Goal: Information Seeking & Learning: Learn about a topic

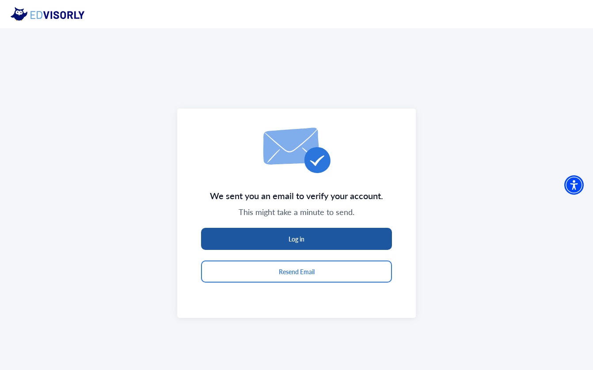
click at [317, 241] on button "Log in" at bounding box center [296, 239] width 191 height 22
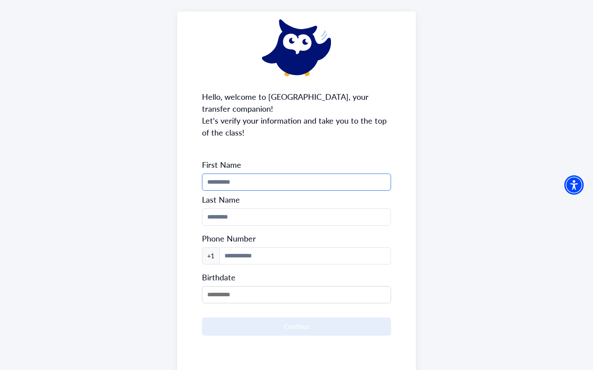
scroll to position [57, 0]
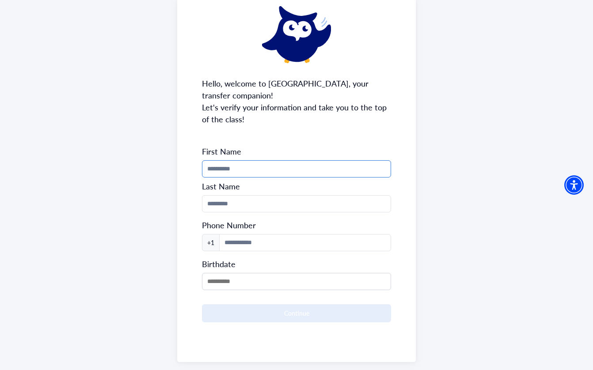
click at [232, 172] on input "Phone Number" at bounding box center [296, 168] width 189 height 17
type input "***"
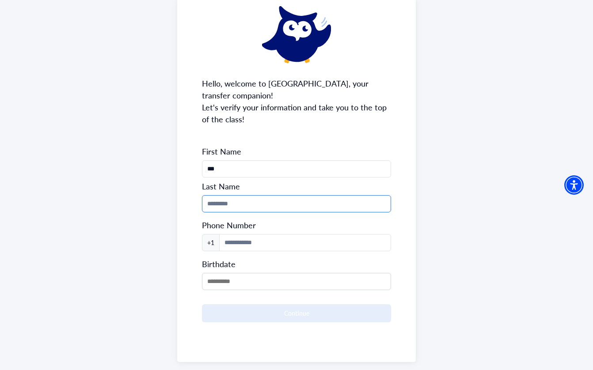
type input "*****"
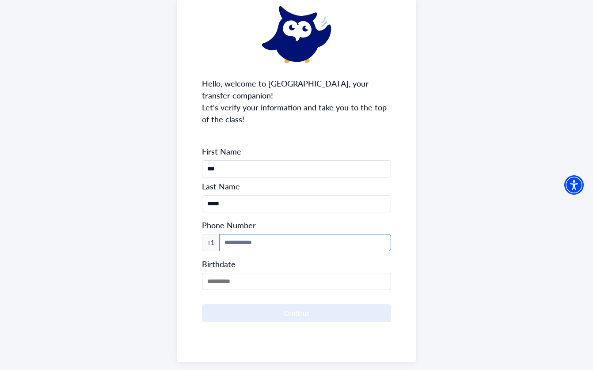
type input "**********"
click at [250, 283] on input "MM/DD/YYYY" at bounding box center [296, 281] width 189 height 17
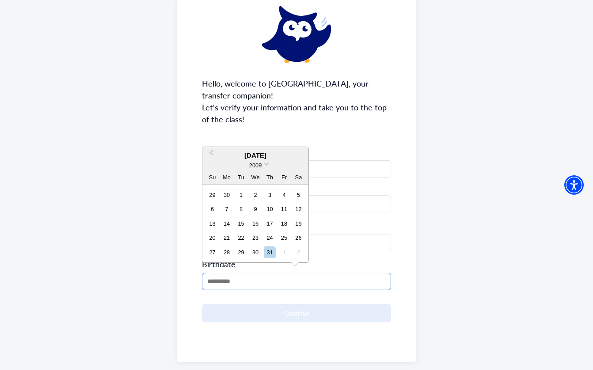
click at [225, 282] on input "MM/DD/YYYY" at bounding box center [296, 281] width 189 height 17
click at [263, 163] on div "2009" at bounding box center [255, 165] width 106 height 9
click at [266, 164] on span at bounding box center [267, 163] width 6 height 6
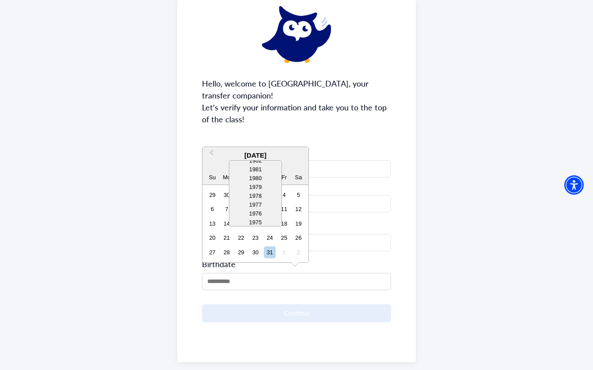
scroll to position [243, 0]
click at [262, 203] on div "1977" at bounding box center [255, 204] width 52 height 9
click at [209, 151] on button "Previous Month" at bounding box center [210, 155] width 14 height 14
click at [257, 242] on div "23" at bounding box center [255, 238] width 12 height 12
type input "**********"
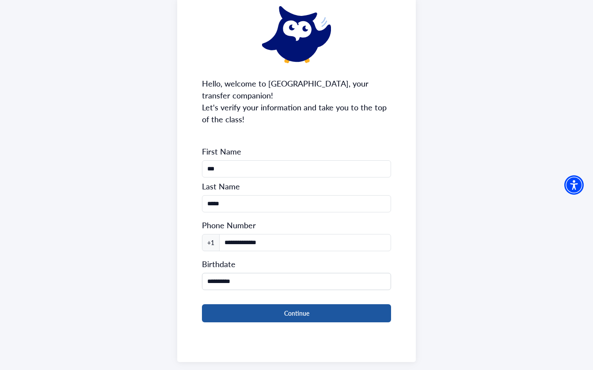
click at [261, 315] on button "Continue" at bounding box center [296, 313] width 189 height 18
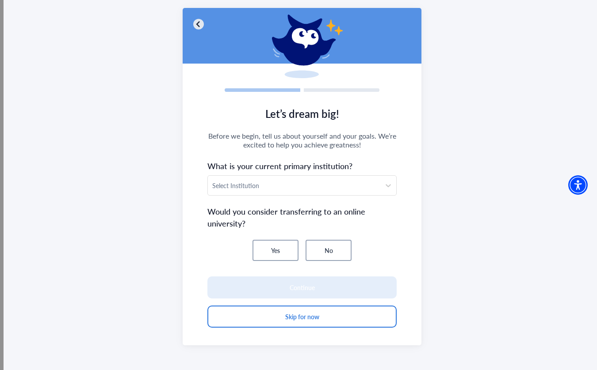
scroll to position [49, 0]
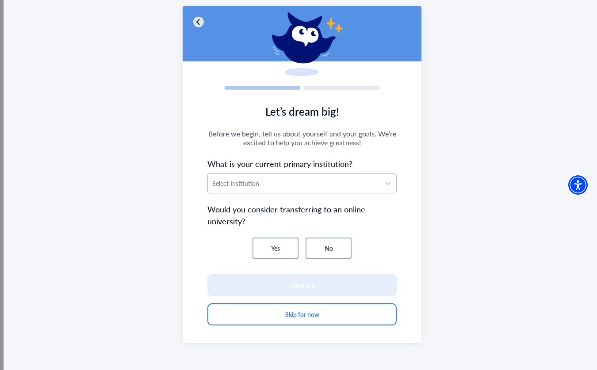
click at [236, 184] on div at bounding box center [293, 183] width 163 height 11
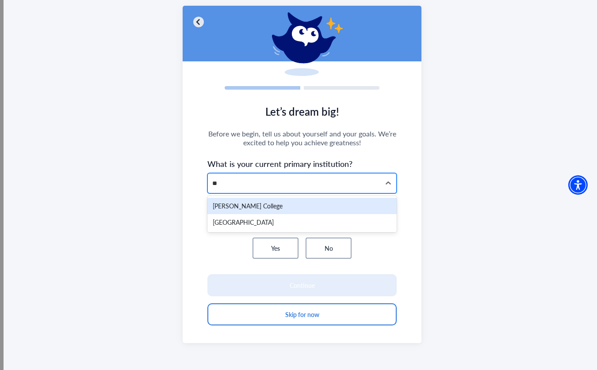
type input "*"
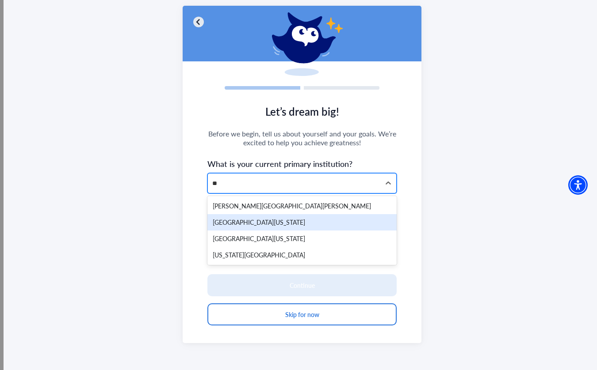
type input "*"
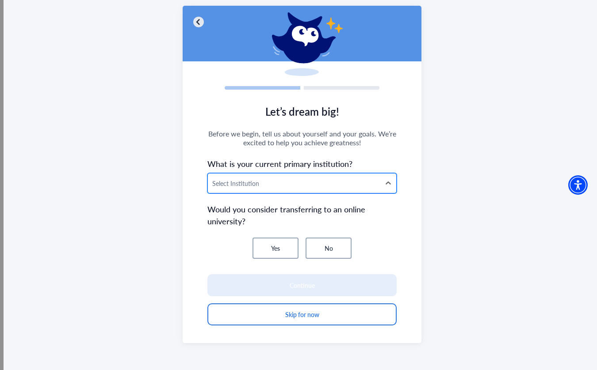
click at [269, 186] on div at bounding box center [293, 183] width 163 height 11
click at [268, 186] on div at bounding box center [293, 183] width 163 height 11
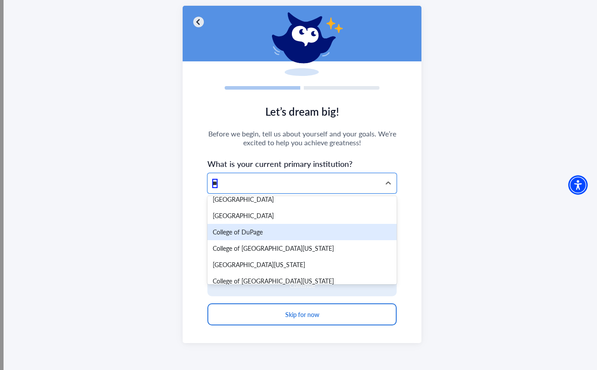
scroll to position [667, 0]
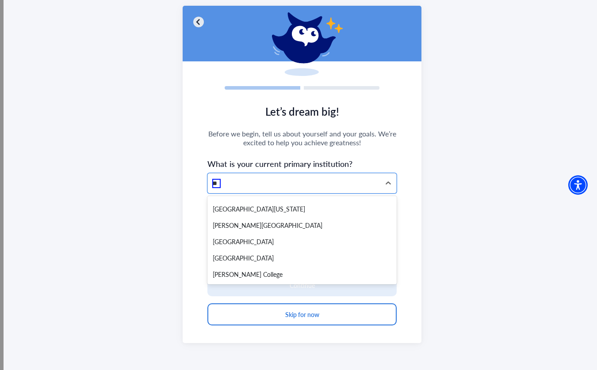
type input "*"
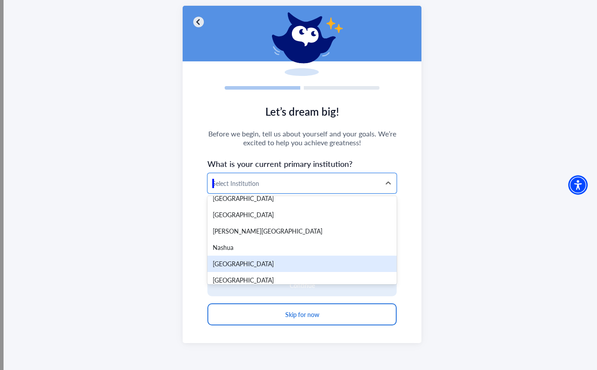
scroll to position [9957, 0]
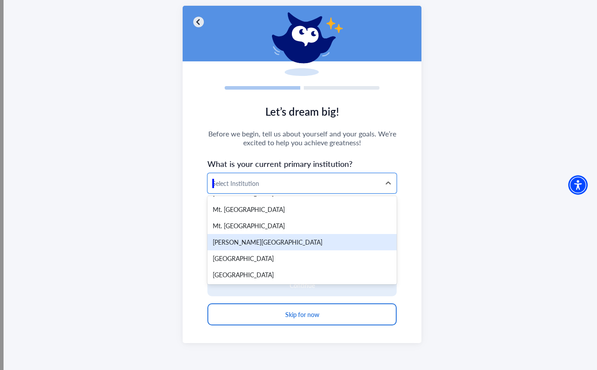
click at [254, 234] on div "[PERSON_NAME][GEOGRAPHIC_DATA]" at bounding box center [301, 242] width 189 height 16
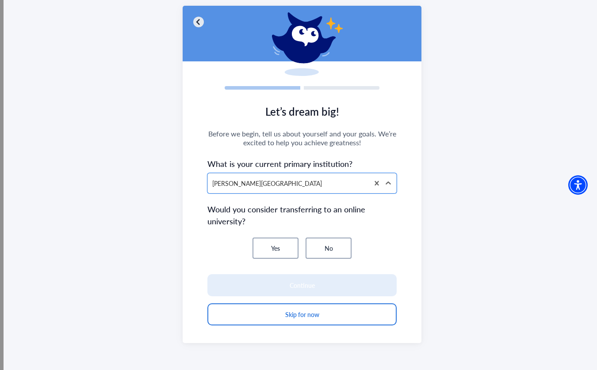
click at [335, 248] on button "No" at bounding box center [328, 248] width 46 height 21
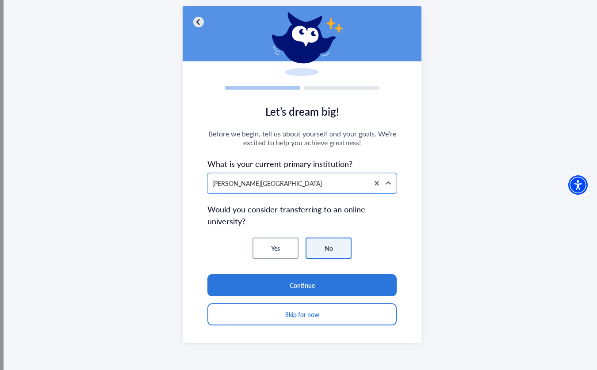
click at [268, 251] on button "Yes" at bounding box center [275, 248] width 46 height 21
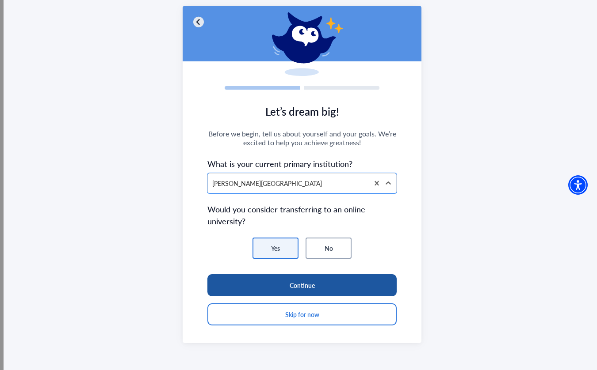
click at [309, 283] on button "Continue" at bounding box center [301, 285] width 189 height 22
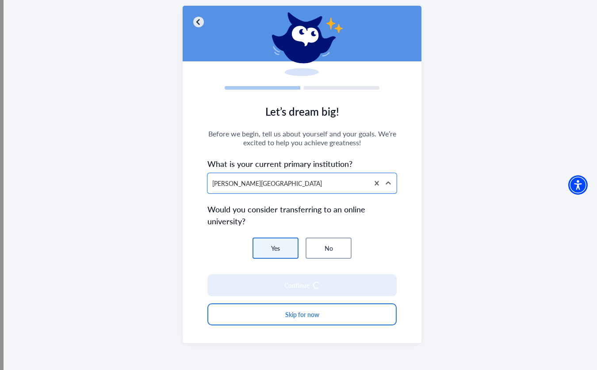
scroll to position [38, 0]
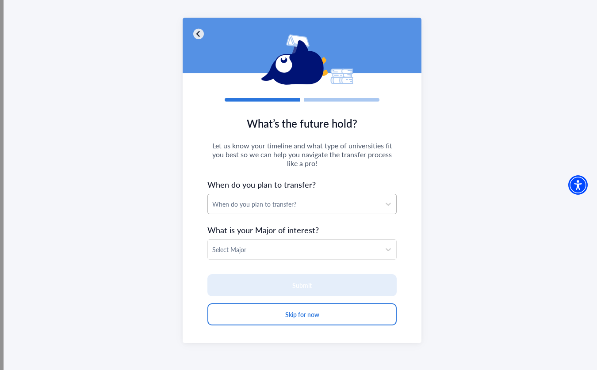
click at [241, 211] on div "When do you plan to transfer?" at bounding box center [294, 203] width 172 height 19
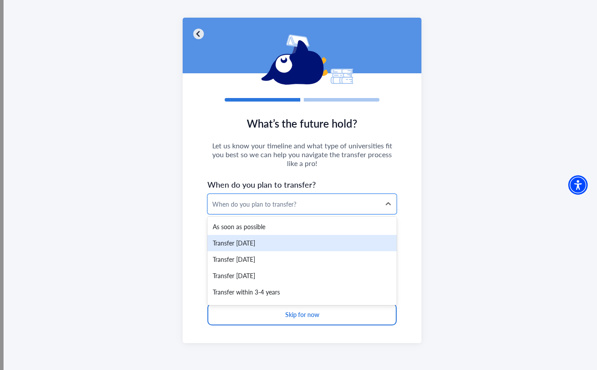
click at [266, 250] on div "Transfer [DATE]" at bounding box center [301, 243] width 189 height 16
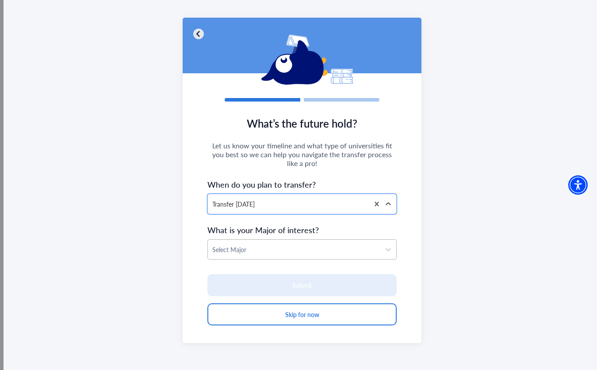
click at [252, 249] on div at bounding box center [293, 249] width 163 height 11
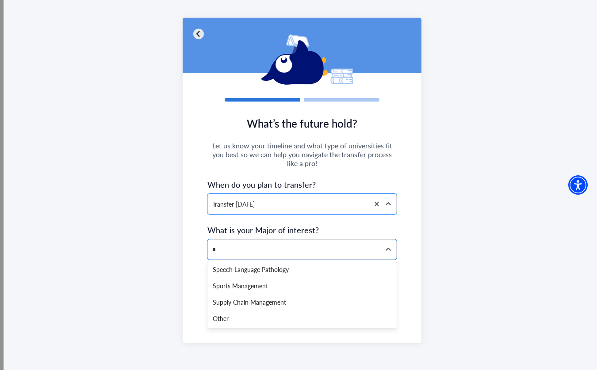
scroll to position [43, 0]
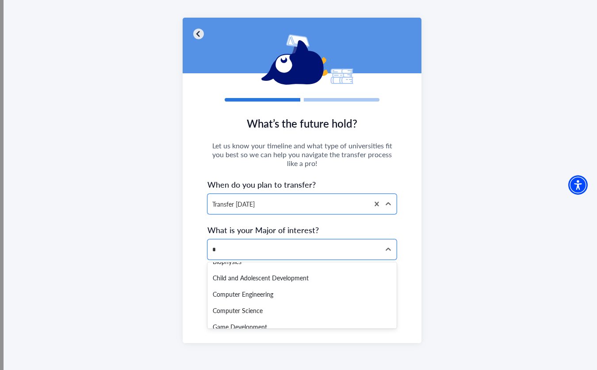
type input "**"
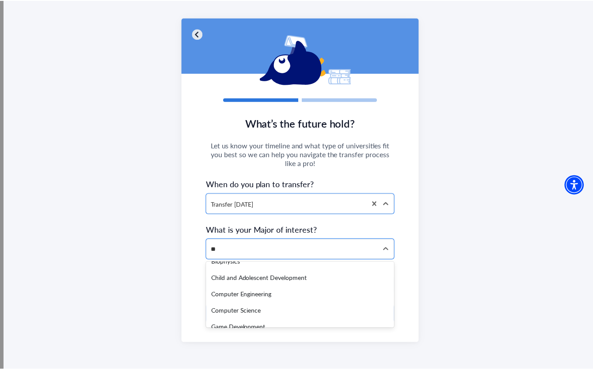
scroll to position [0, 0]
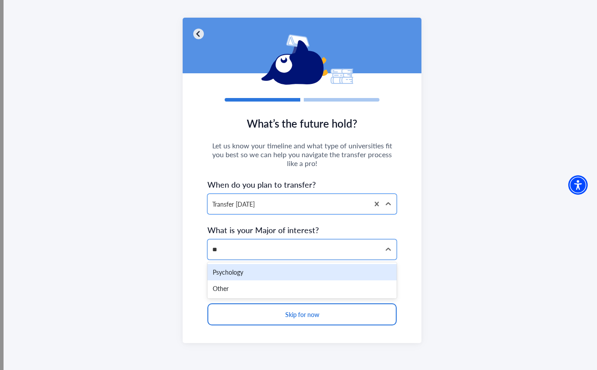
click at [264, 270] on div "Psychology" at bounding box center [301, 272] width 189 height 16
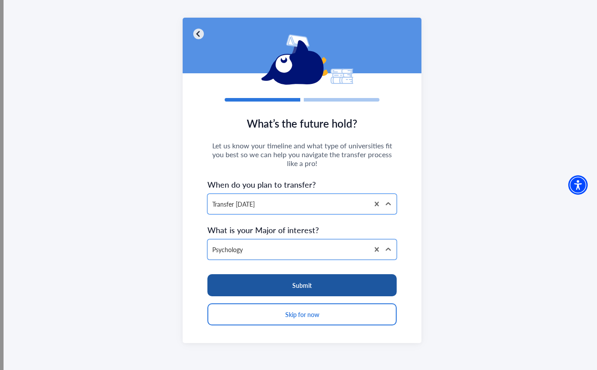
click at [307, 289] on button "Submit" at bounding box center [301, 285] width 189 height 22
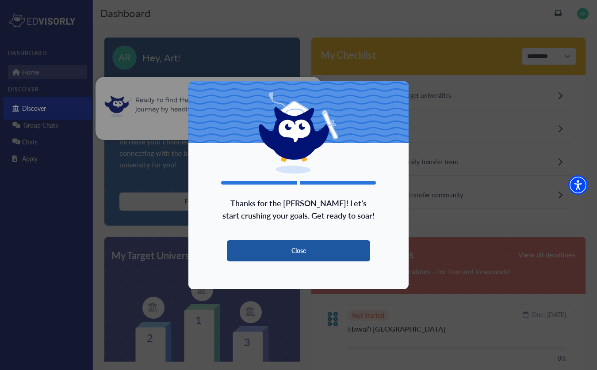
click at [316, 250] on button "Close" at bounding box center [298, 250] width 143 height 21
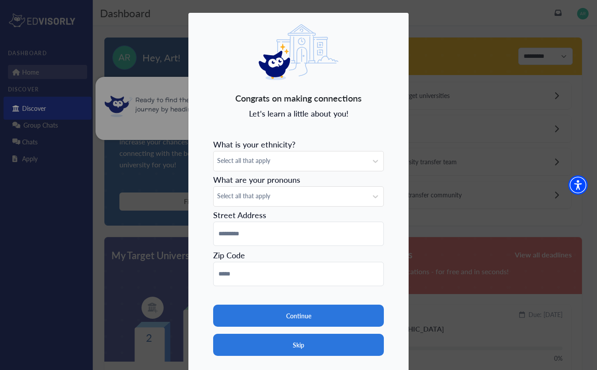
click at [315, 350] on button "Skip" at bounding box center [298, 345] width 171 height 22
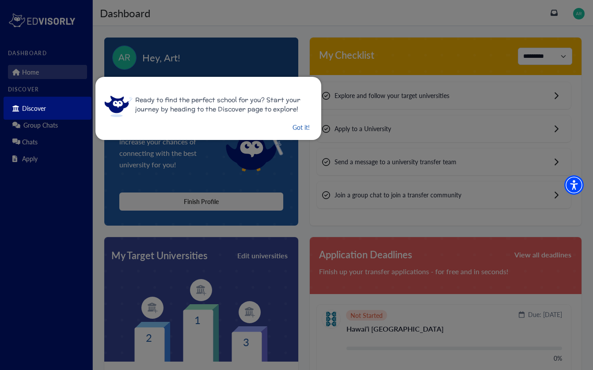
click at [297, 130] on button "Got it!" at bounding box center [301, 127] width 19 height 11
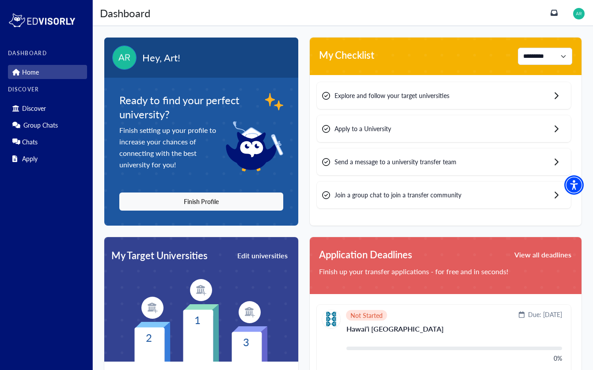
click at [403, 95] on span "Explore and follow your target universities" at bounding box center [391, 95] width 115 height 9
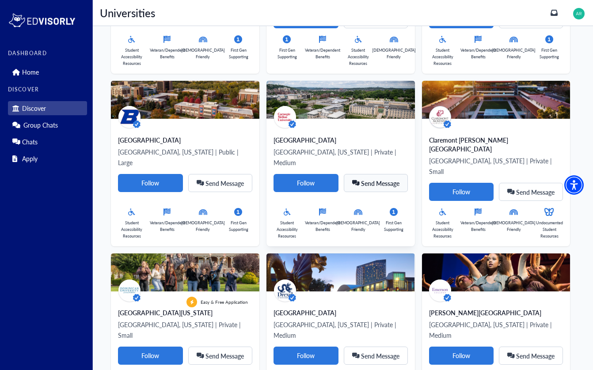
scroll to position [676, 0]
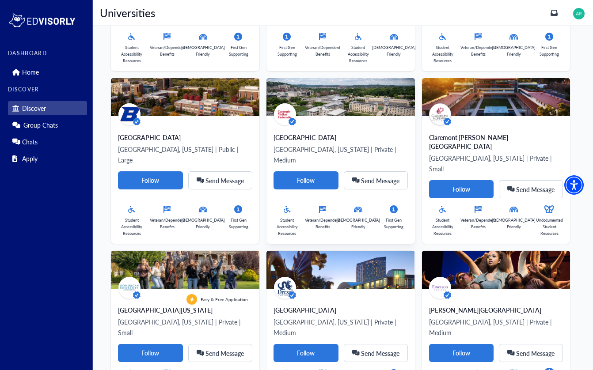
click at [345, 144] on p "[GEOGRAPHIC_DATA], [US_STATE] | Private | Medium" at bounding box center [341, 154] width 134 height 21
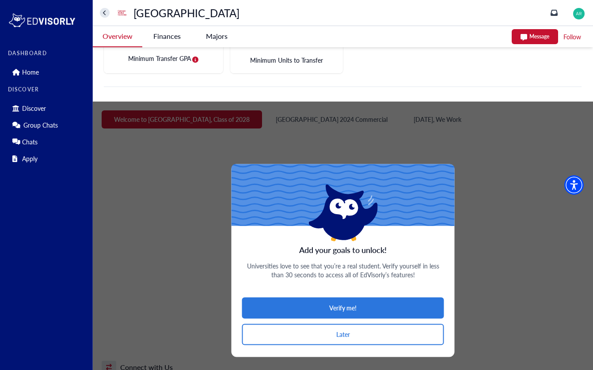
scroll to position [422, 0]
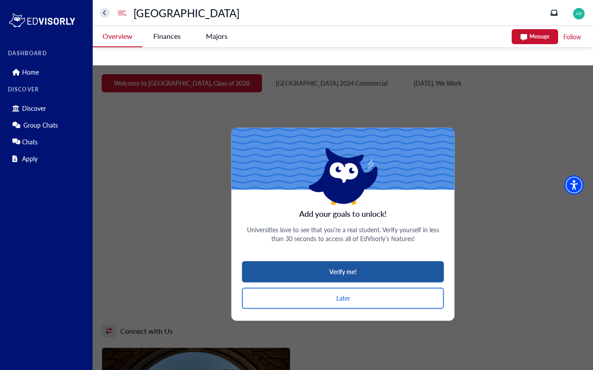
click at [348, 275] on button "Verify me!" at bounding box center [343, 271] width 202 height 21
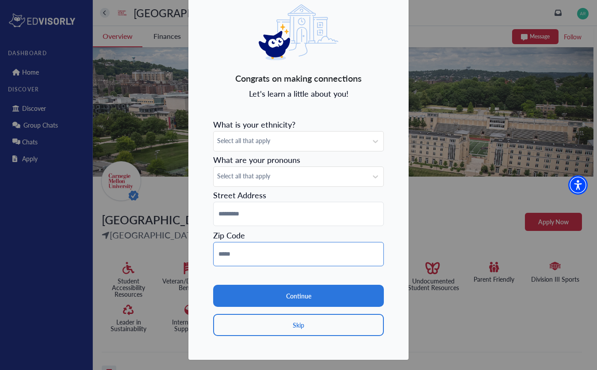
scroll to position [23, 0]
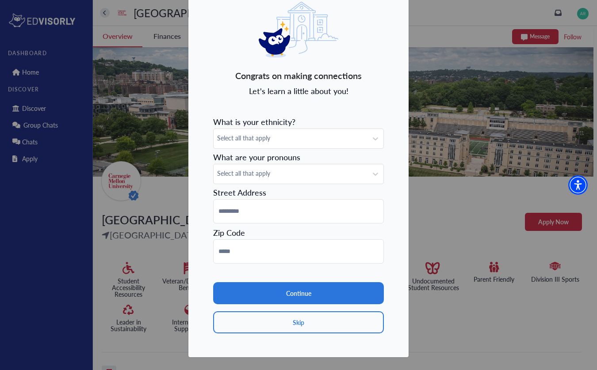
click at [294, 326] on button "Skip" at bounding box center [298, 323] width 171 height 22
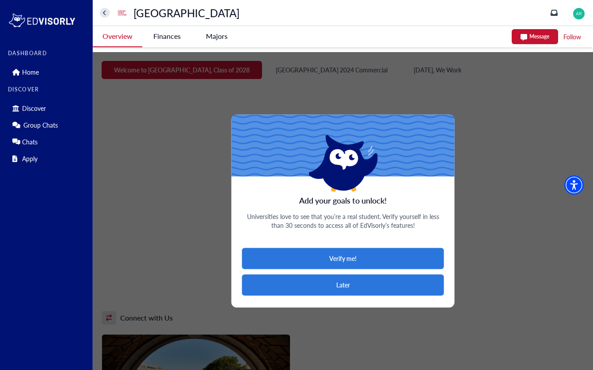
click at [377, 288] on button "Later" at bounding box center [343, 284] width 202 height 21
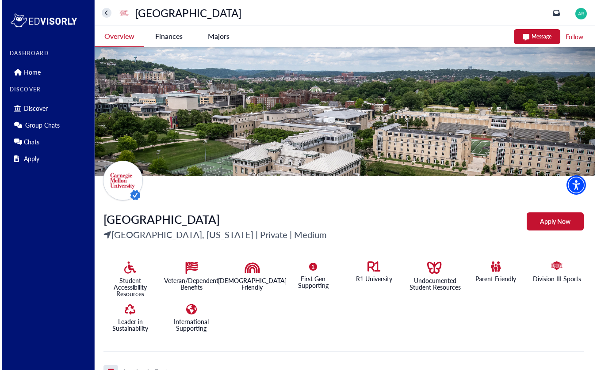
scroll to position [0, 0]
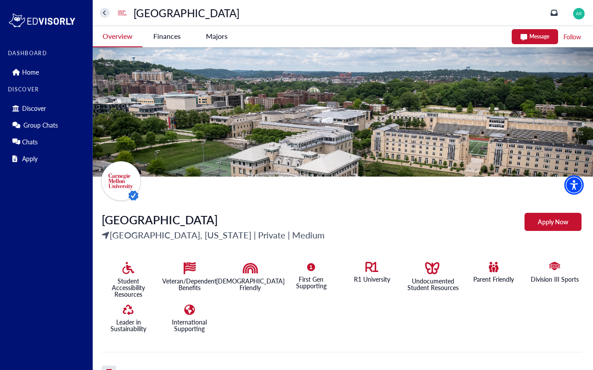
click at [160, 40] on University-tag "Finances" at bounding box center [166, 36] width 49 height 20
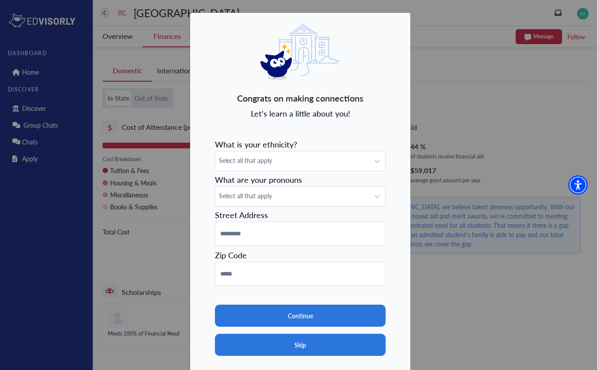
click at [275, 348] on button "Skip" at bounding box center [300, 345] width 171 height 22
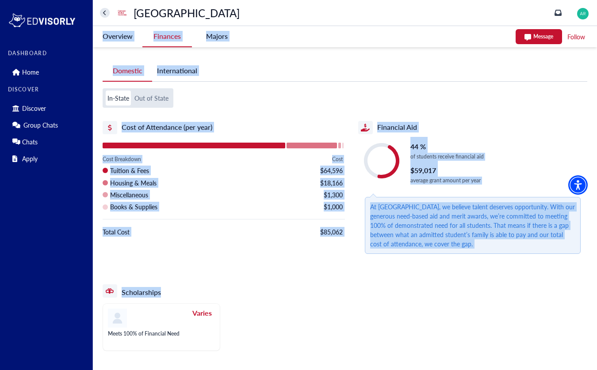
drag, startPoint x: 577, startPoint y: 294, endPoint x: 198, endPoint y: 80, distance: 435.7
click at [101, 37] on div "Overview Finances Majors Message Follow [GEOGRAPHIC_DATA] [GEOGRAPHIC_DATA], [U…" at bounding box center [345, 195] width 504 height 338
click at [295, 68] on ul "Domestic International" at bounding box center [345, 71] width 484 height 21
